Goal: Information Seeking & Learning: Learn about a topic

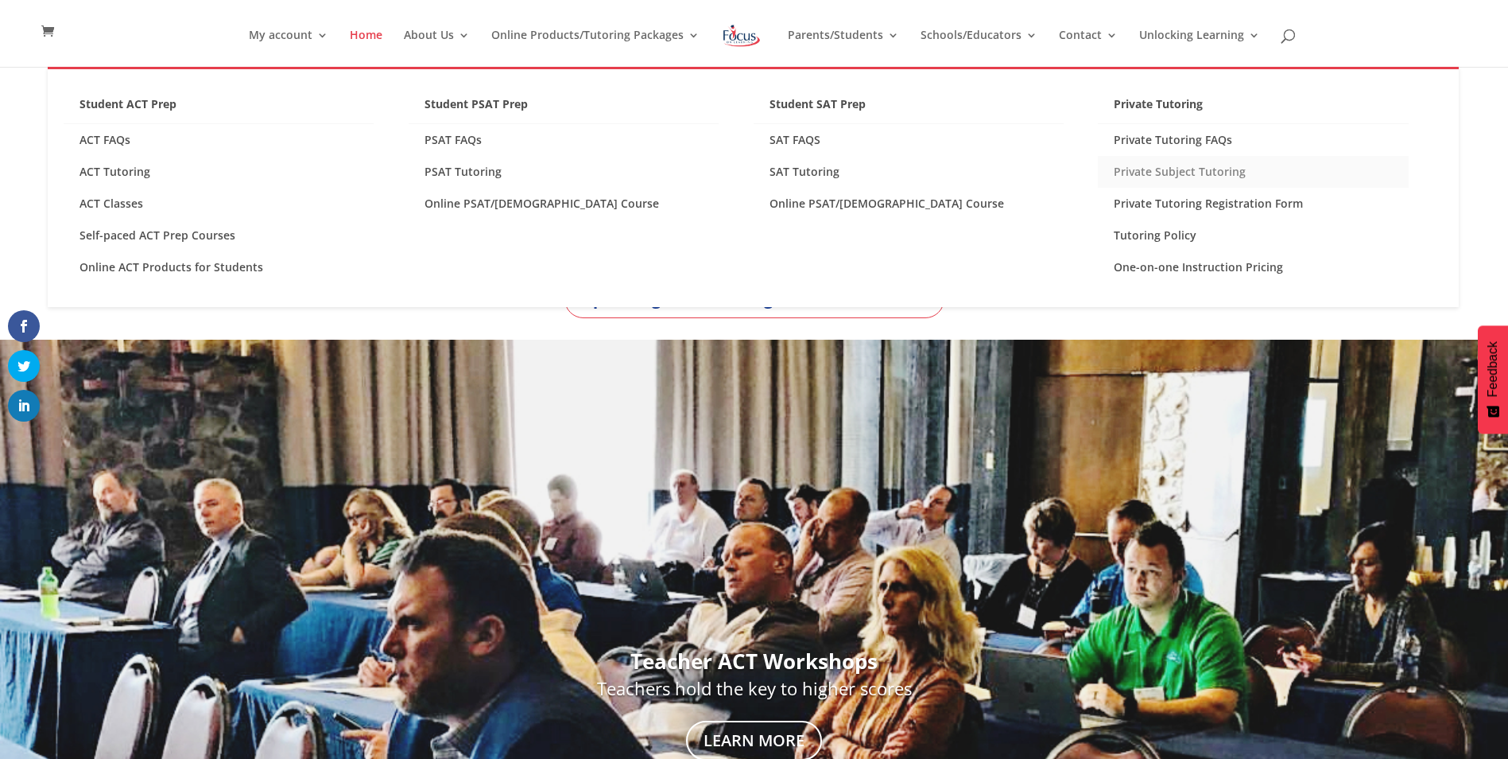
click at [1154, 174] on link "Private Subject Tutoring" at bounding box center [1253, 172] width 310 height 32
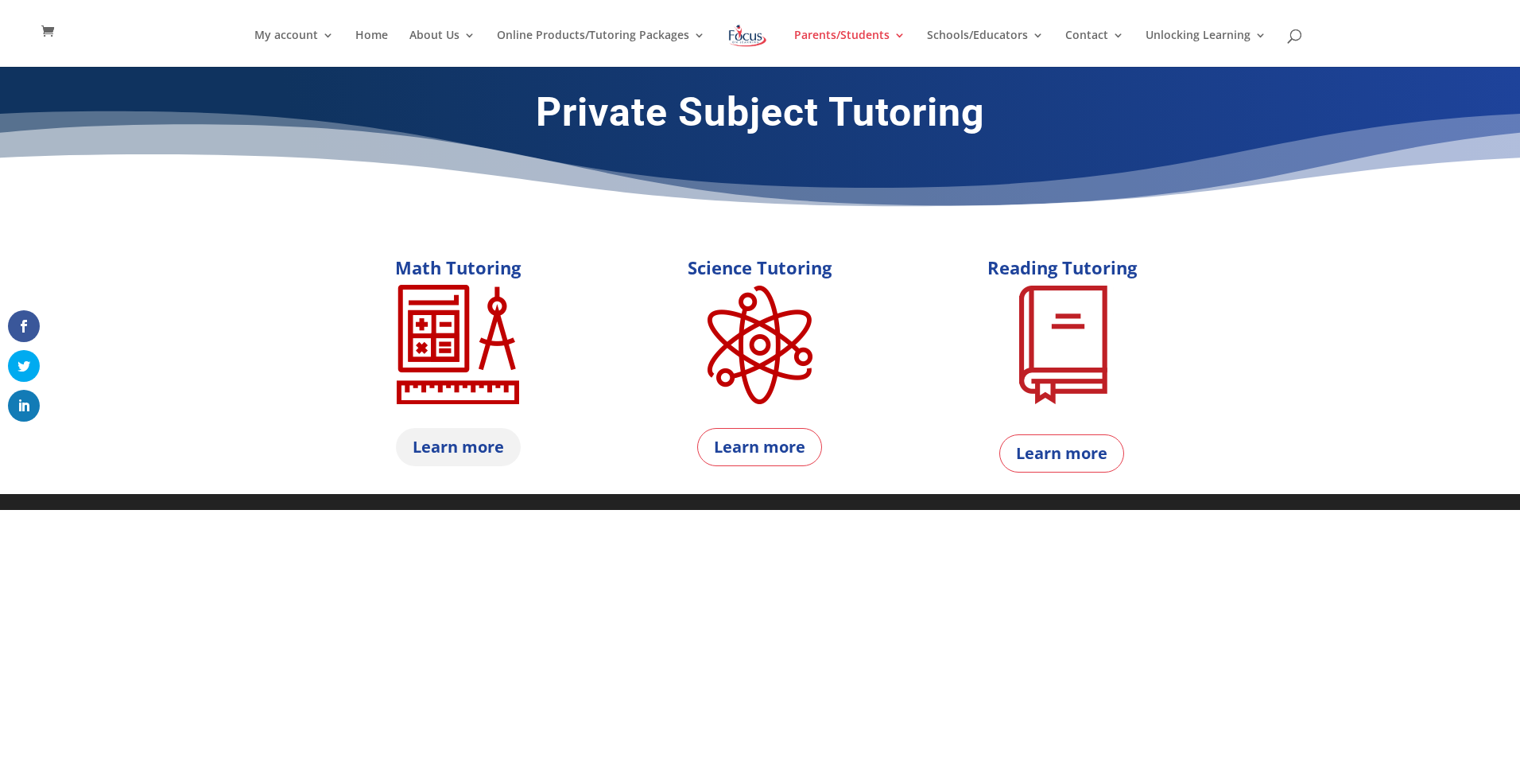
click at [487, 448] on link "Learn more" at bounding box center [458, 447] width 125 height 38
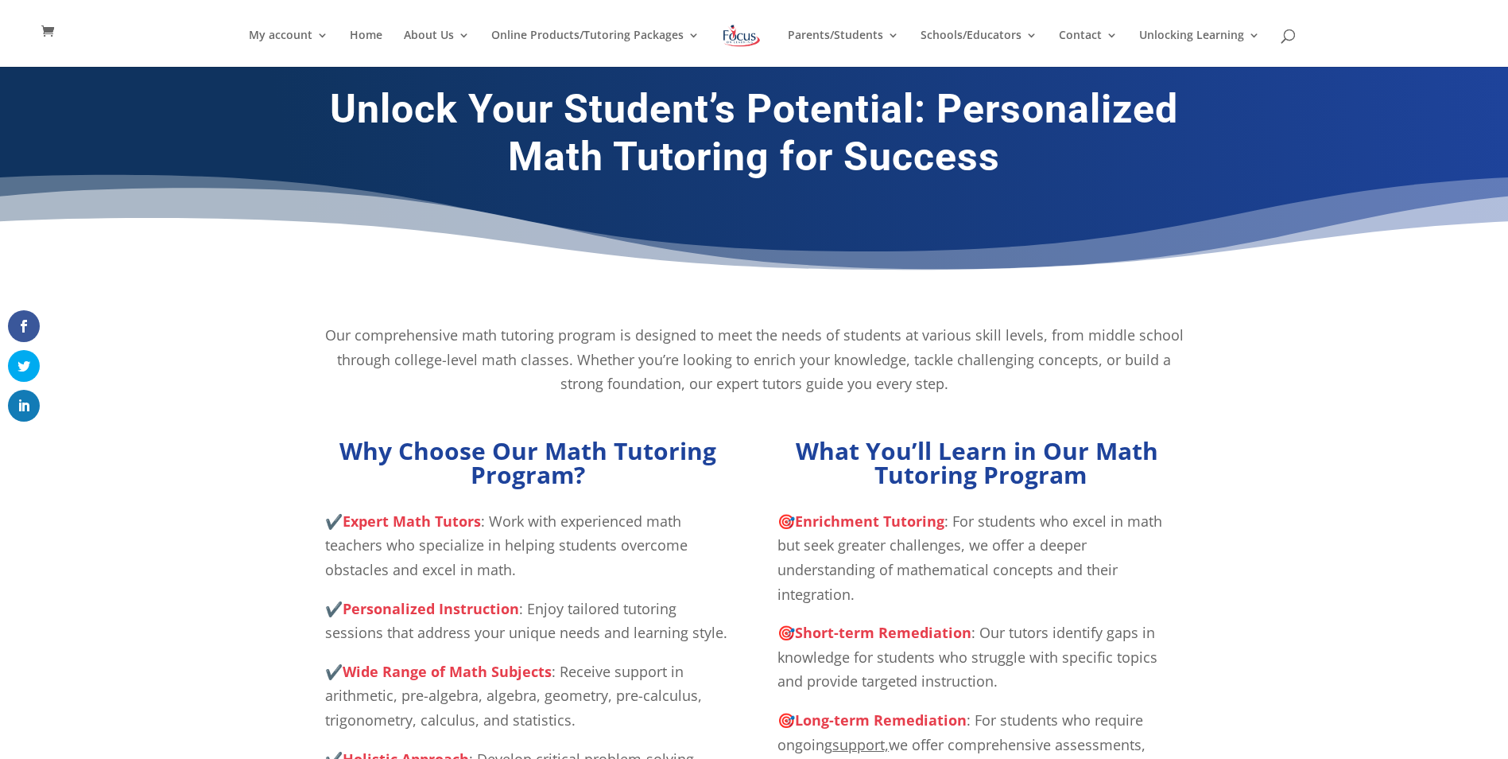
click at [476, 350] on p "Our comprehensive math tutoring program is designed to meet the needs of studen…" at bounding box center [754, 359] width 859 height 73
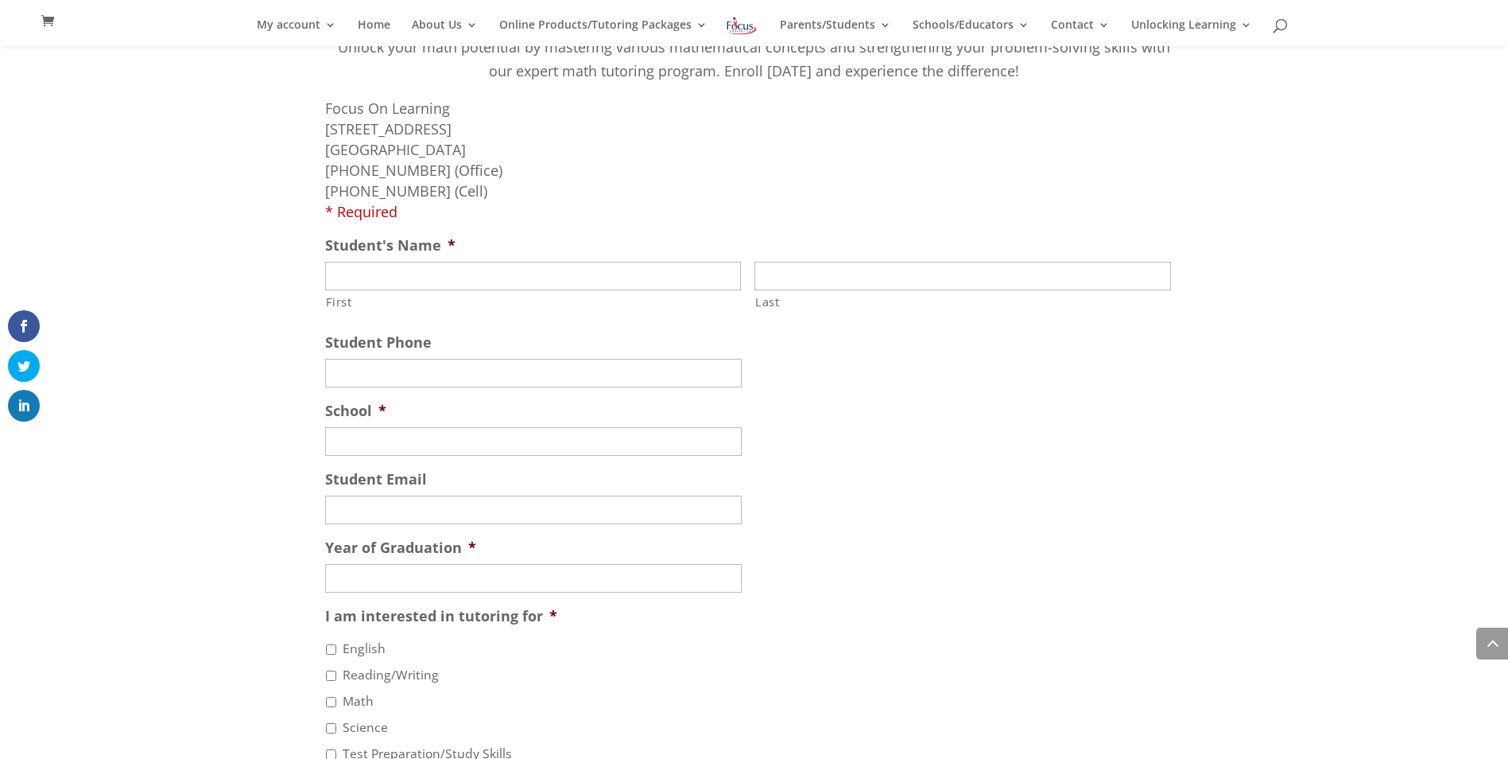
scroll to position [912, 0]
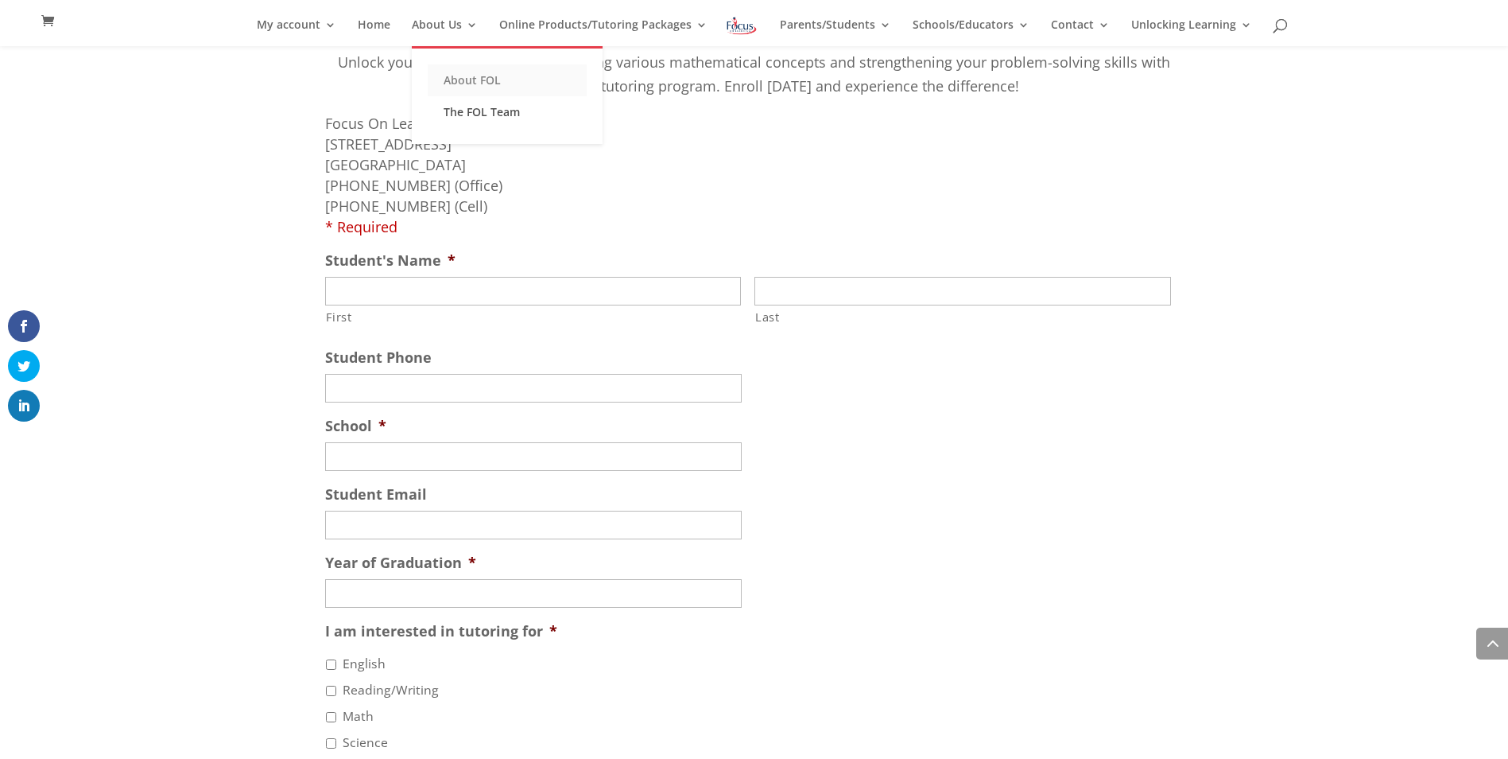
click at [460, 81] on link "About FOL" at bounding box center [507, 80] width 159 height 32
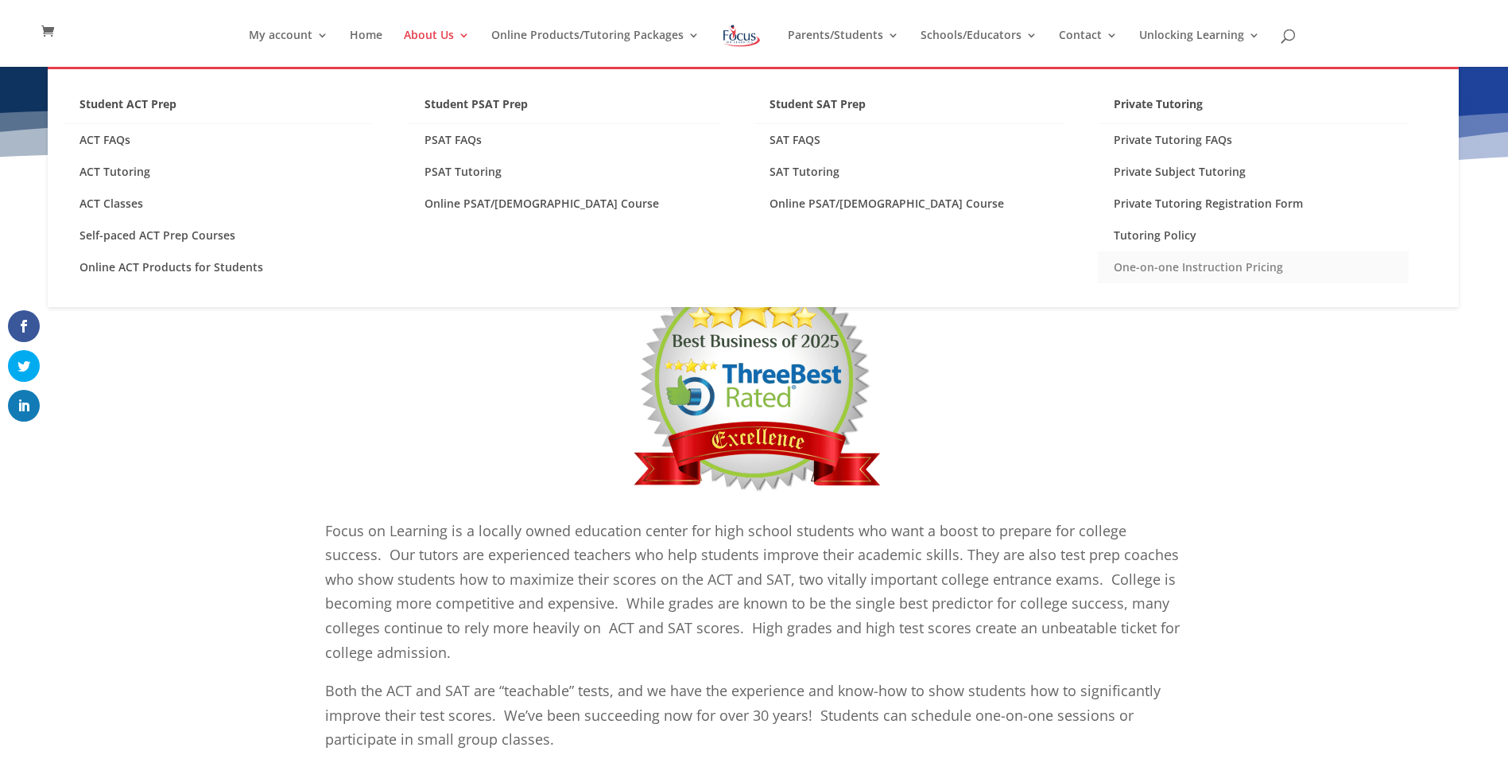
click at [1197, 265] on link "One-on-one Instruction Pricing" at bounding box center [1253, 267] width 310 height 32
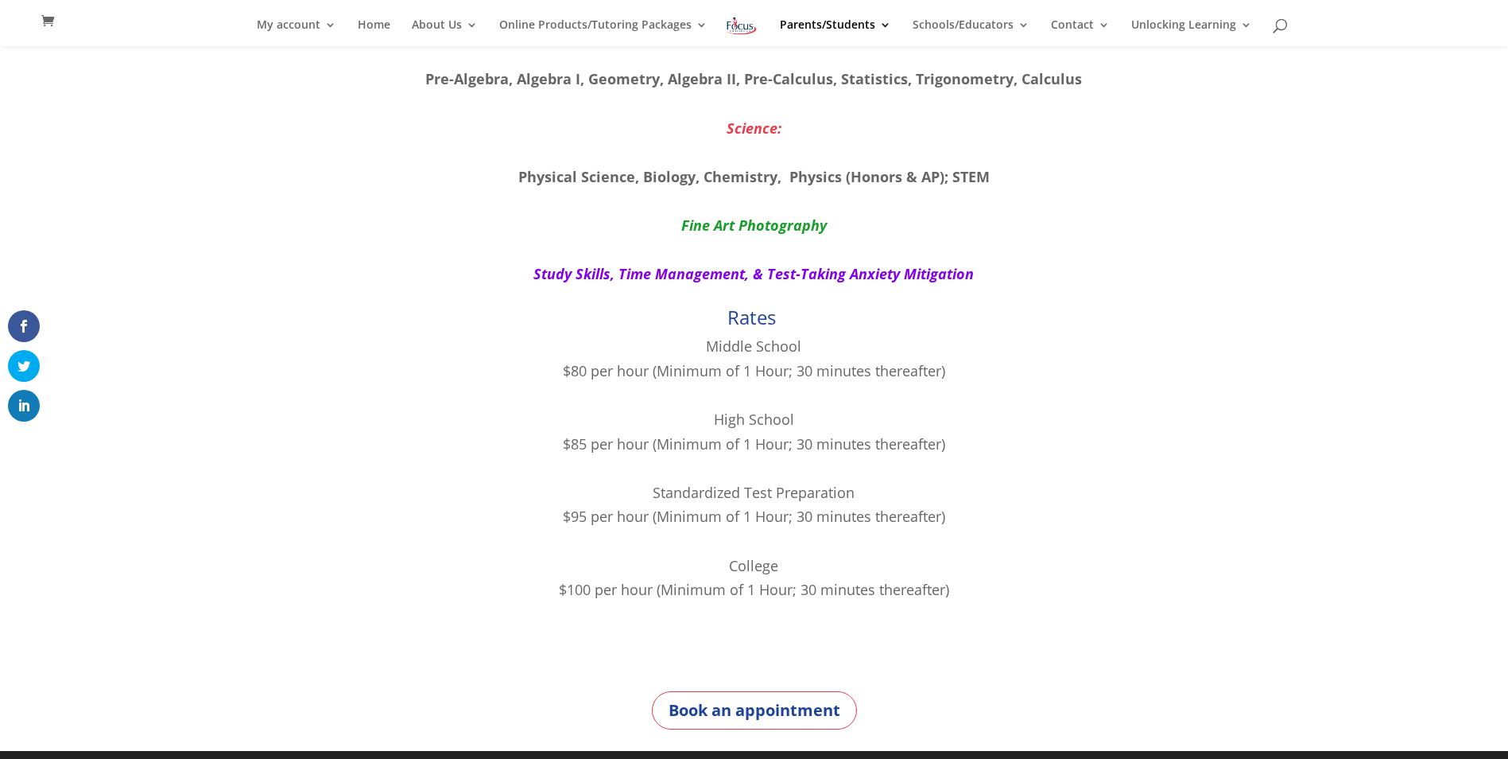
scroll to position [488, 0]
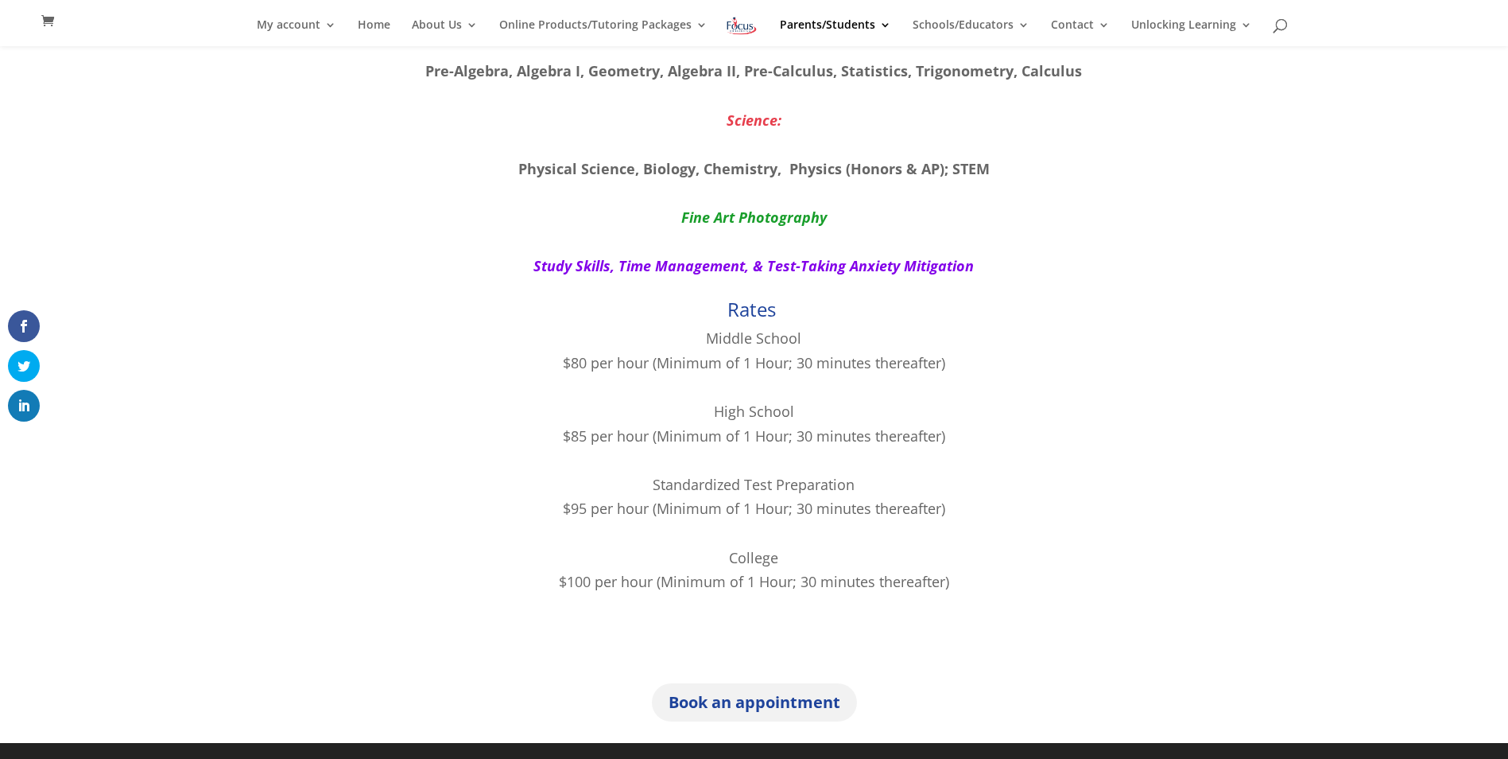
click at [821, 700] on link "Book an appointment" at bounding box center [754, 702] width 205 height 38
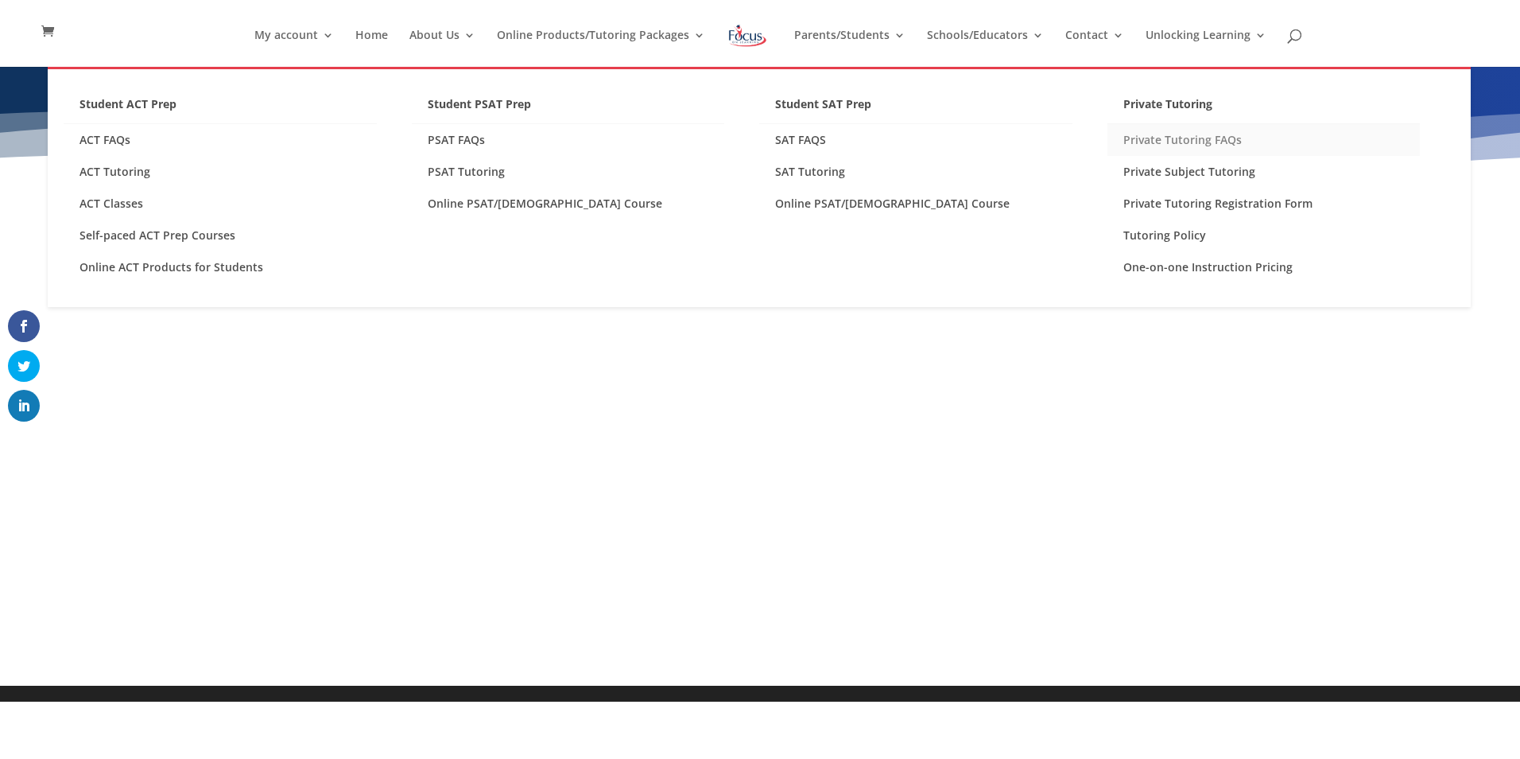
click at [1193, 135] on link "Private Tutoring FAQs" at bounding box center [1264, 140] width 313 height 32
